Goal: Task Accomplishment & Management: Manage account settings

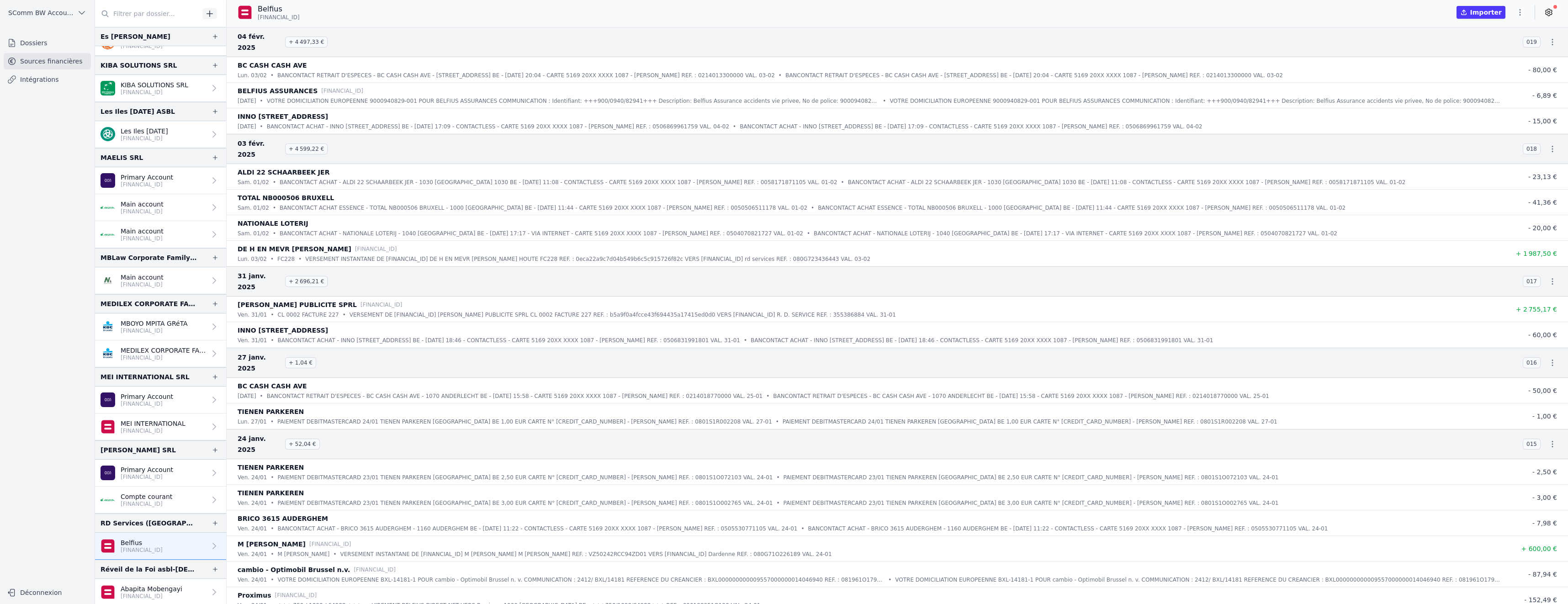
scroll to position [274, 0]
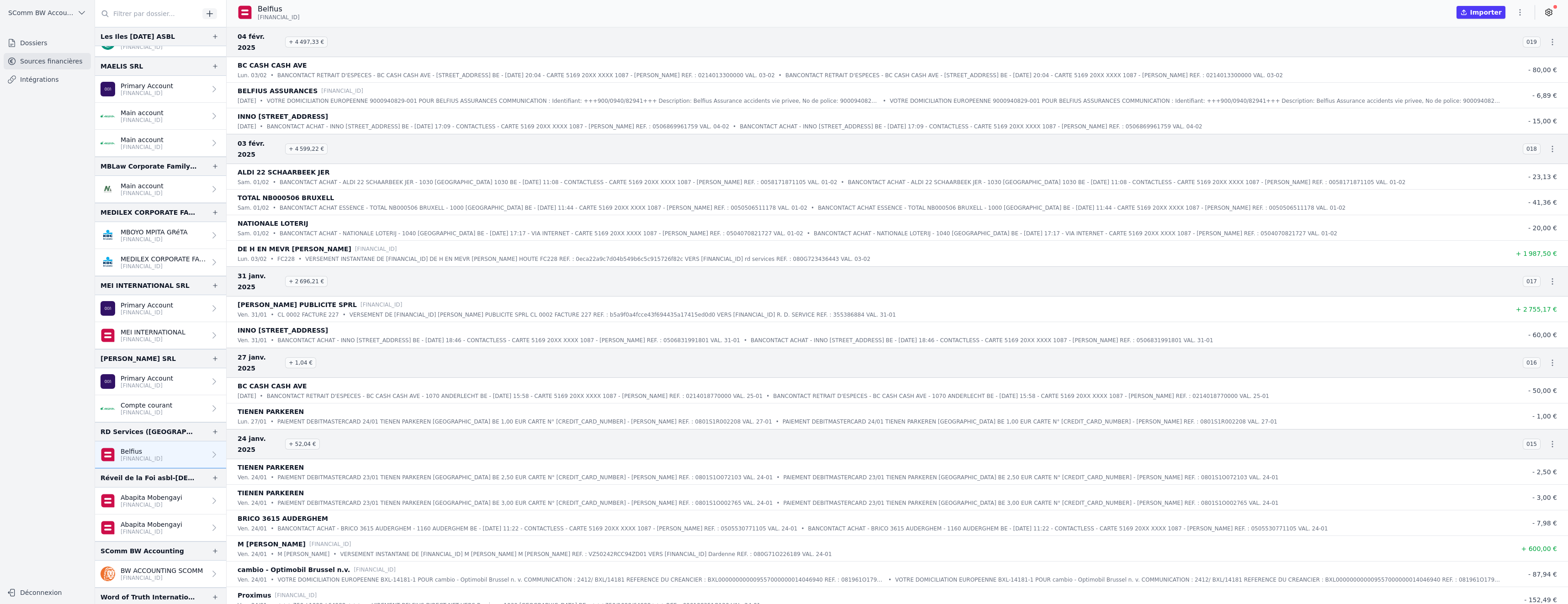
click at [144, 449] on p "Belfius" at bounding box center [141, 451] width 42 height 9
click at [1550, 13] on icon at bounding box center [1549, 13] width 2 height 2
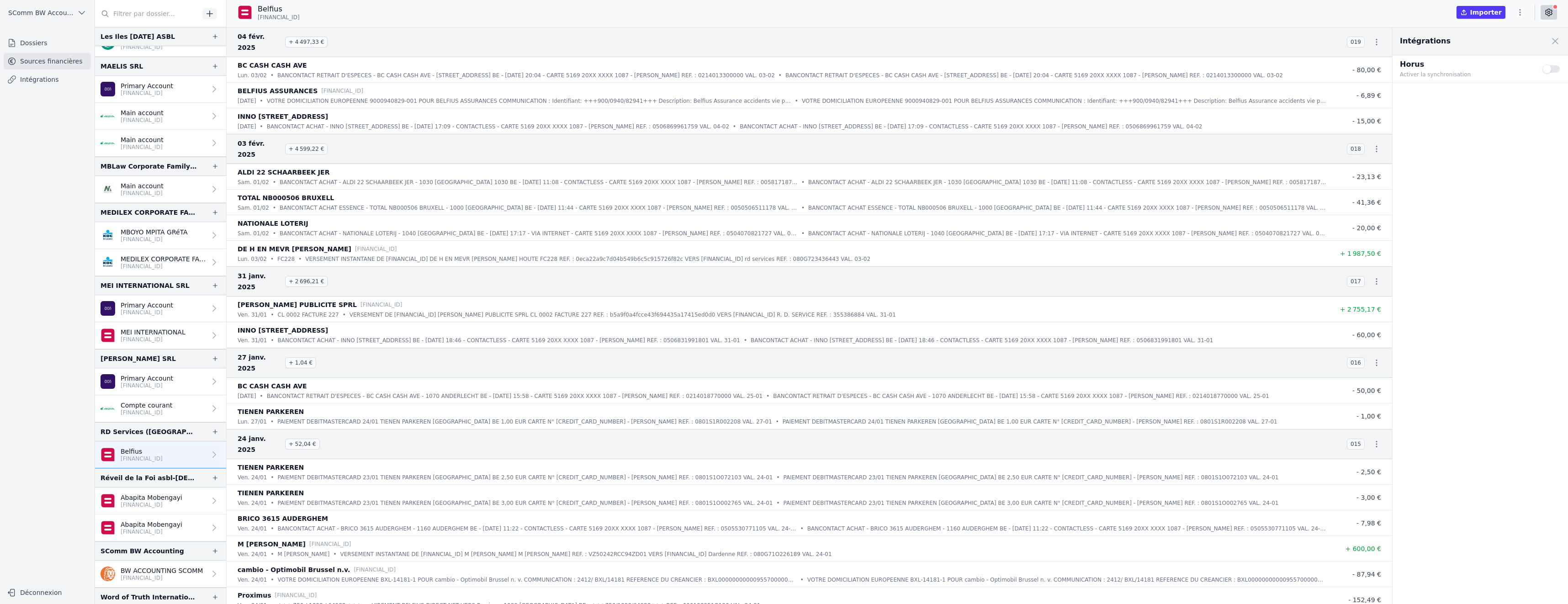
click at [1554, 68] on button "Use setting" at bounding box center [1552, 69] width 18 height 9
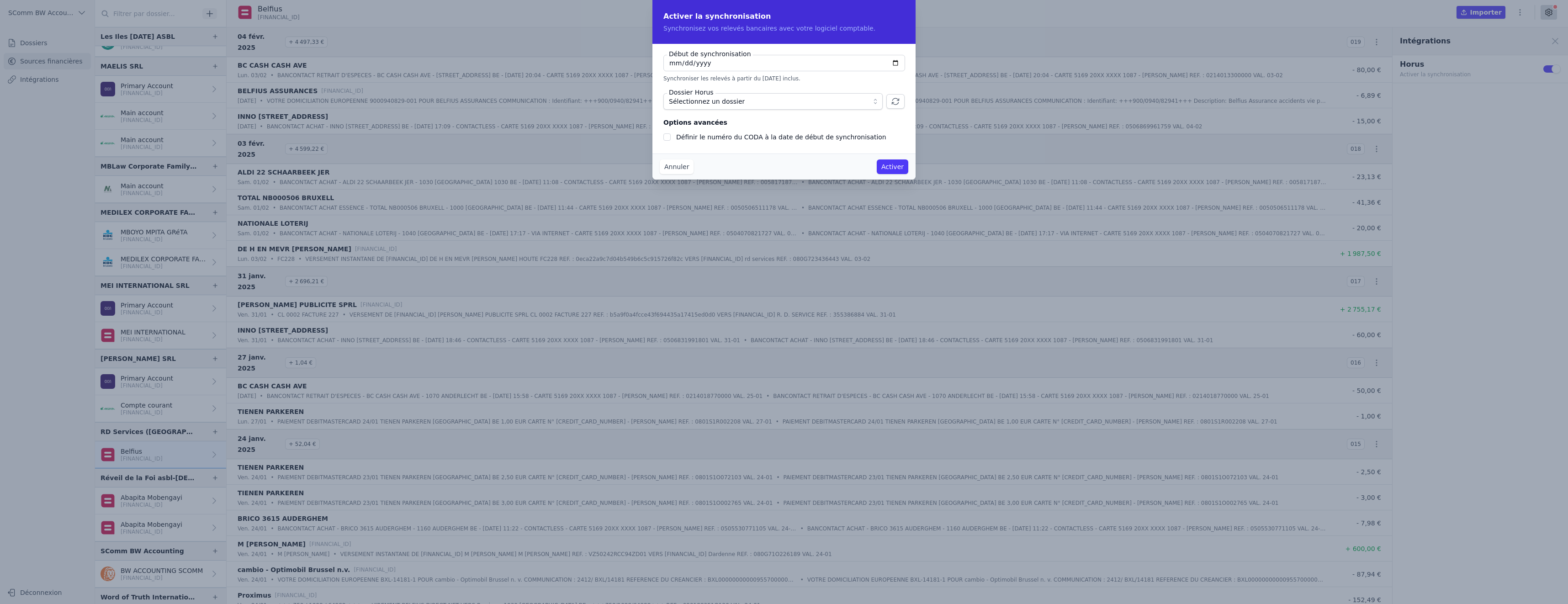
type input "[DATE]"
checkbox input "false"
type input "[DATE]"
click at [726, 100] on span "Sélectionnez un dossier" at bounding box center [707, 102] width 76 height 11
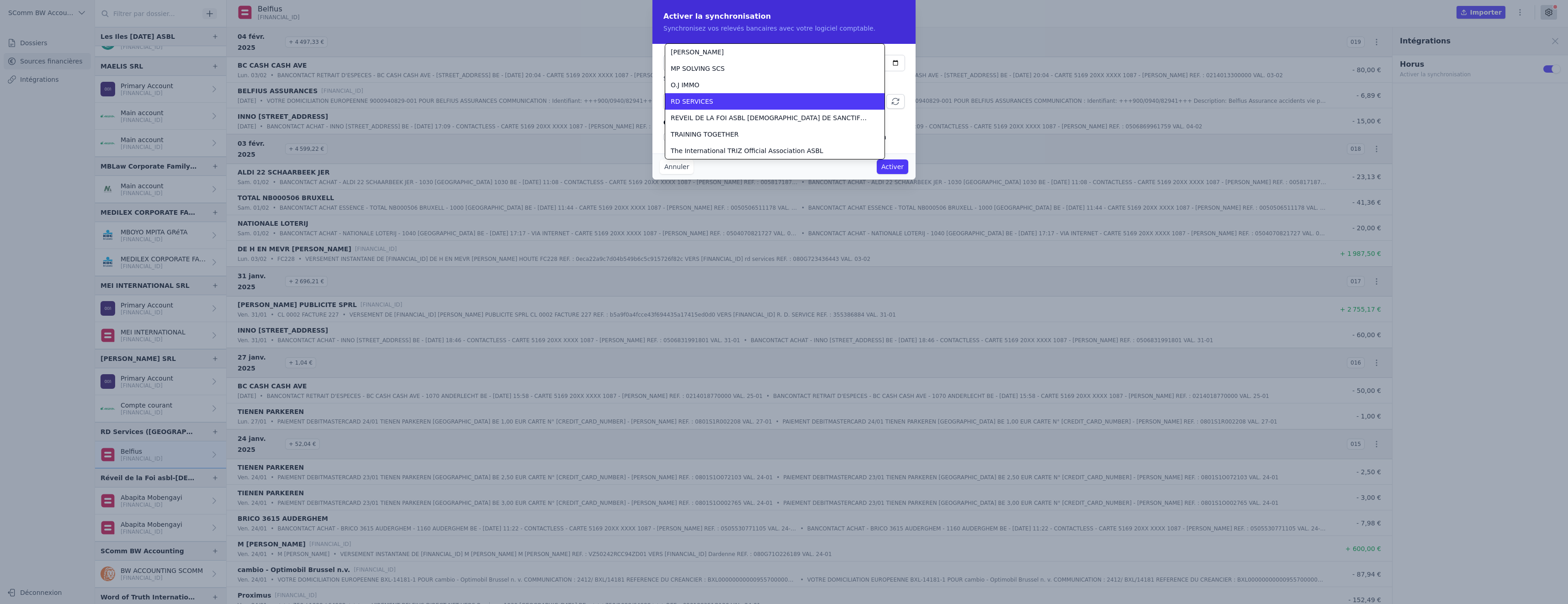
click at [726, 100] on div "RD SERVICES" at bounding box center [769, 101] width 197 height 9
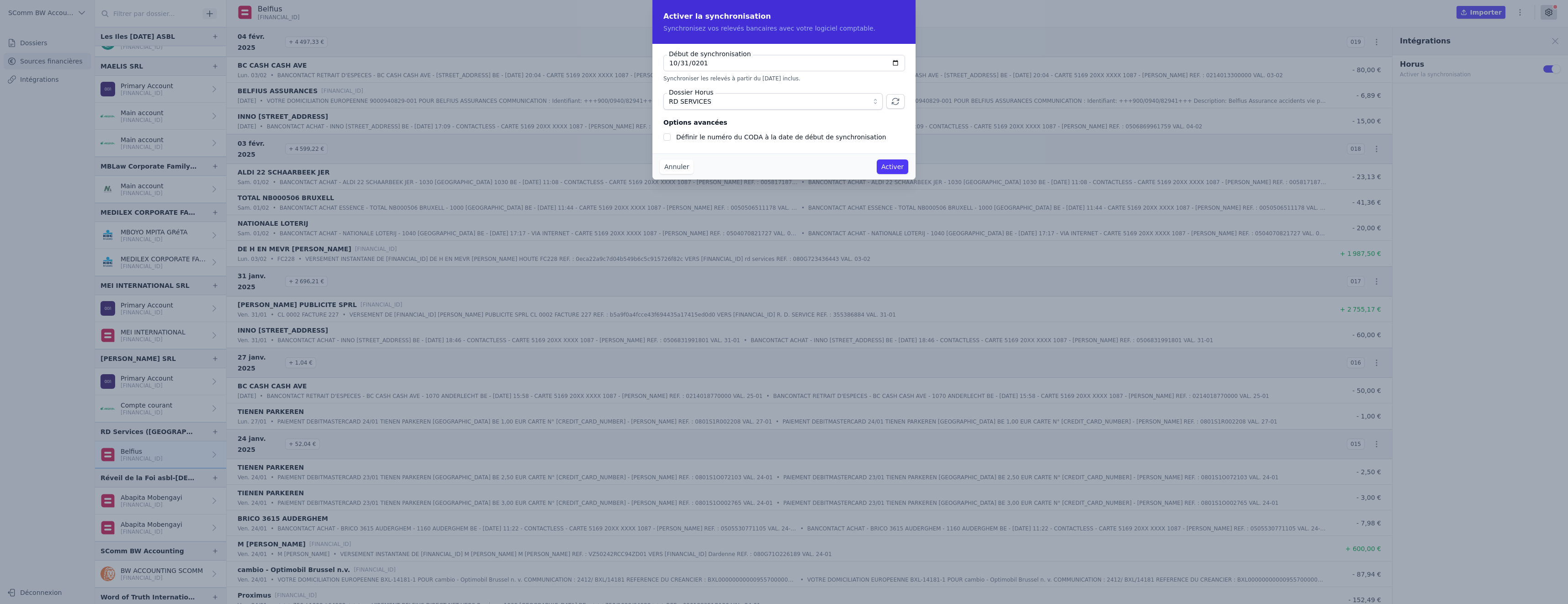
click at [709, 137] on label "Définir le numéro du CODA à la date de début de synchronisation" at bounding box center [781, 137] width 210 height 7
click at [671, 137] on input "Définir le numéro du CODA à la date de début de synchronisation" at bounding box center [667, 137] width 7 height 7
checkbox input "true"
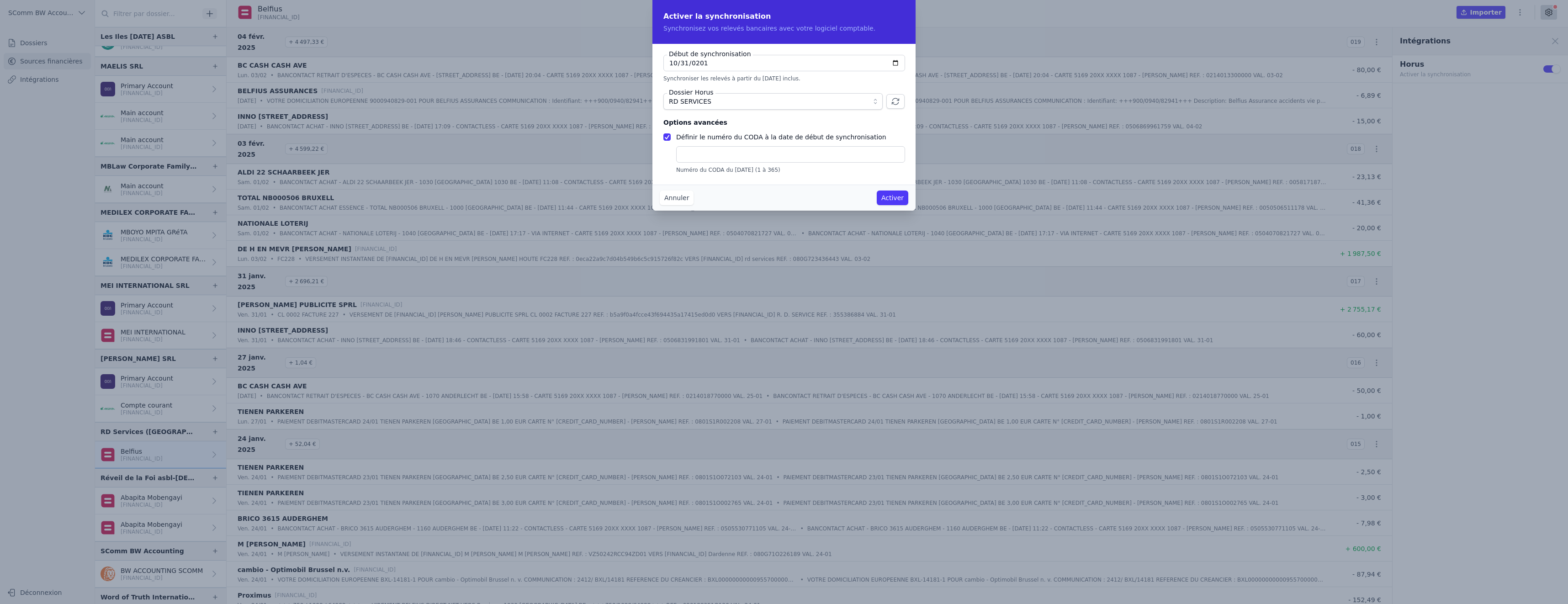
click at [894, 200] on button "Activer" at bounding box center [892, 198] width 32 height 15
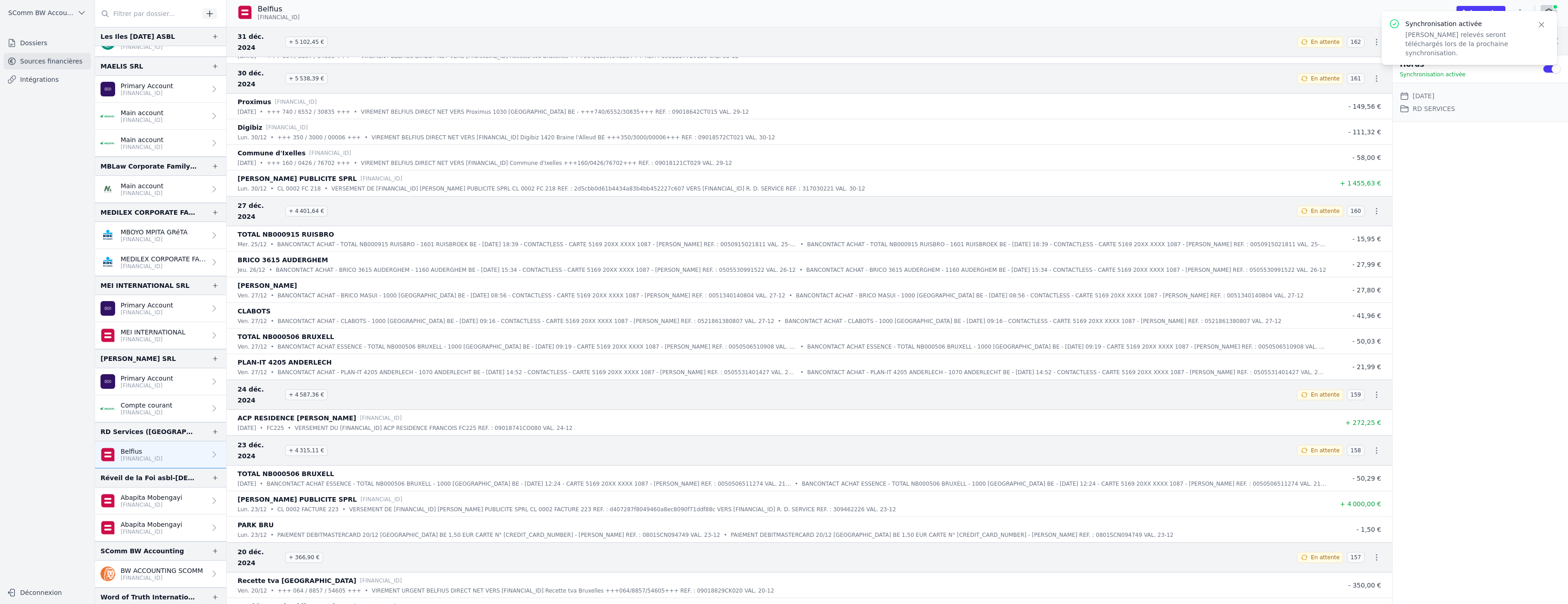
scroll to position [0, 0]
